Goal: Task Accomplishment & Management: Use online tool/utility

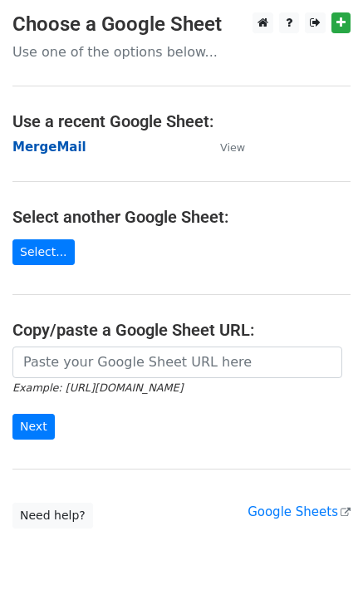
drag, startPoint x: 44, startPoint y: 155, endPoint x: 55, endPoint y: 150, distance: 11.9
click at [45, 155] on td "MergeMail" at bounding box center [107, 147] width 191 height 19
click at [55, 150] on strong "MergeMail" at bounding box center [49, 147] width 74 height 15
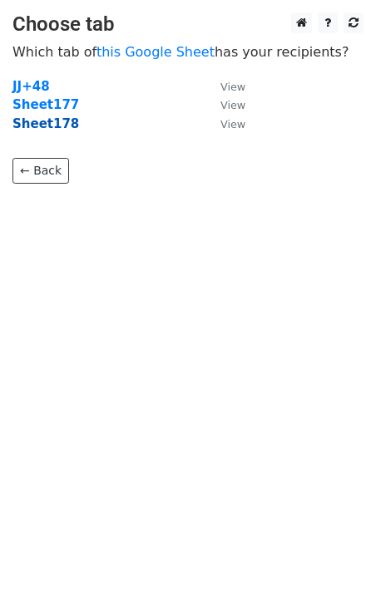
click at [50, 125] on strong "Sheet178" at bounding box center [45, 123] width 66 height 15
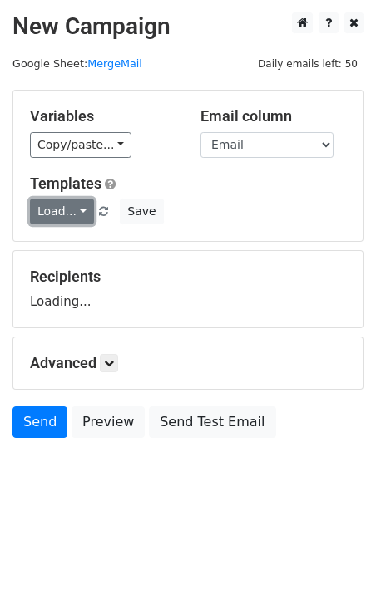
click at [60, 214] on link "Load..." at bounding box center [62, 212] width 64 height 26
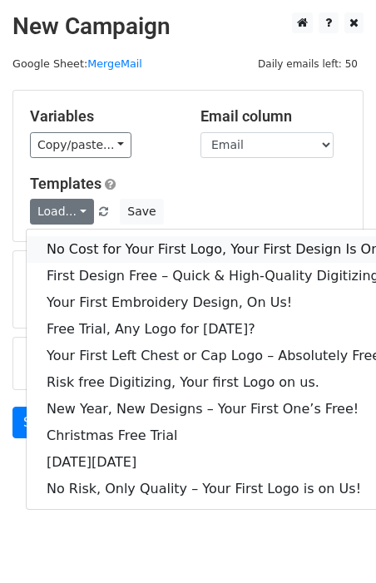
click at [101, 247] on link "No Cost for Your First Logo, Your First Design Is On Us!" at bounding box center [226, 249] width 399 height 27
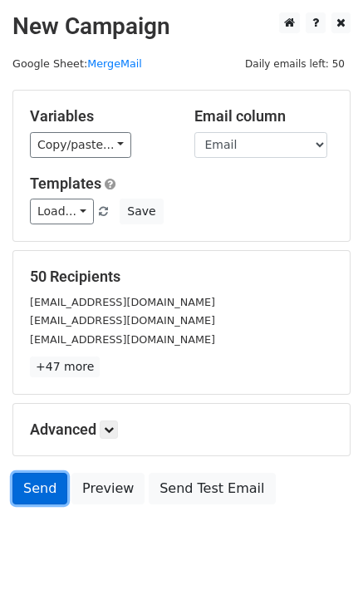
click at [46, 489] on link "Send" at bounding box center [39, 489] width 55 height 32
